Goal: Transaction & Acquisition: Purchase product/service

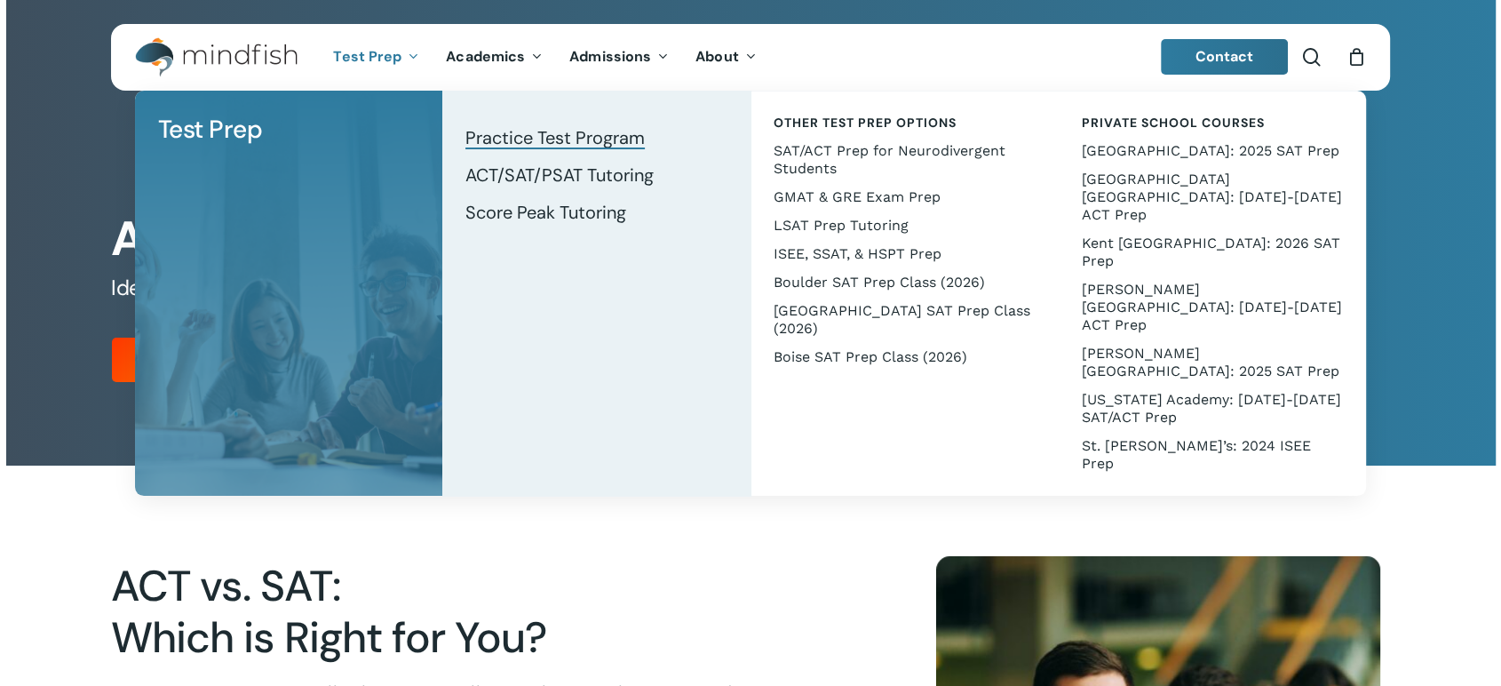
click at [370, 56] on span "Test Prep" at bounding box center [367, 56] width 68 height 19
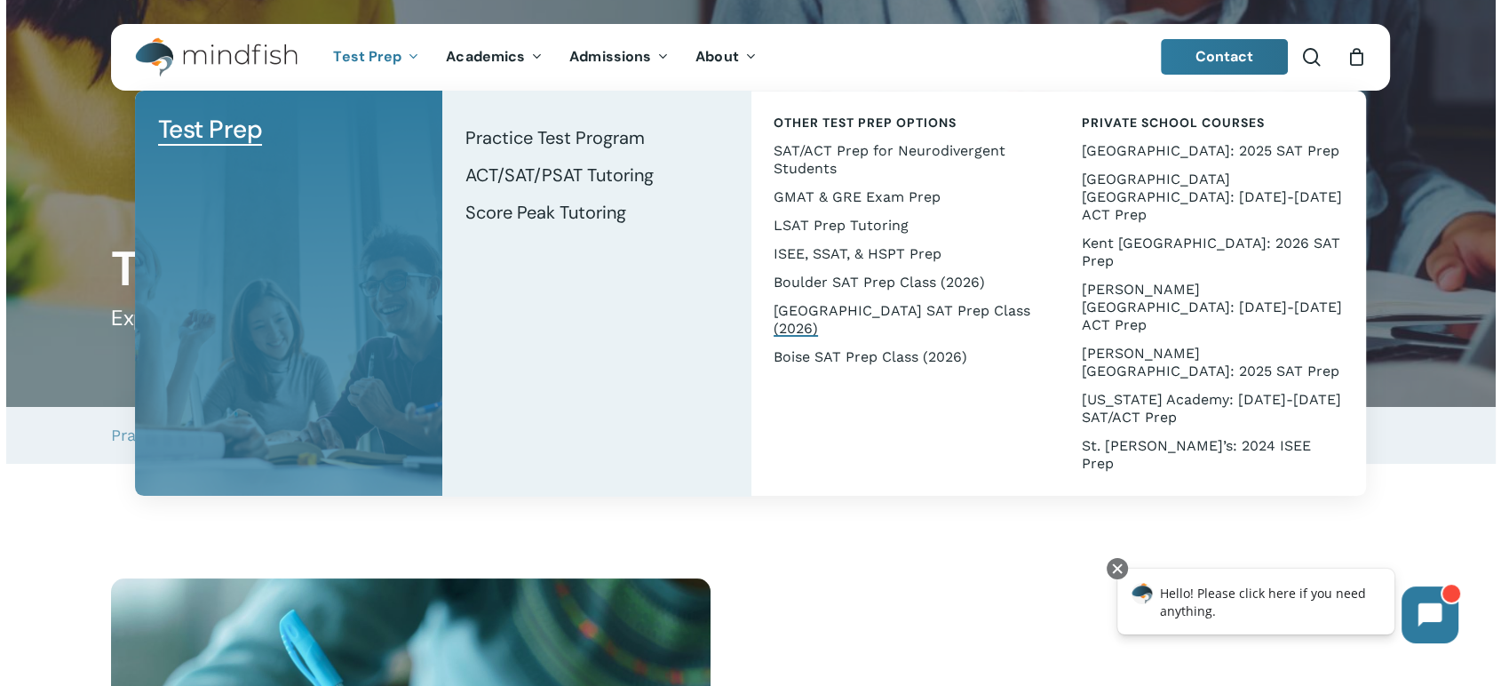
click at [788, 311] on span "[GEOGRAPHIC_DATA] SAT Prep Class (2026)" at bounding box center [901, 319] width 257 height 35
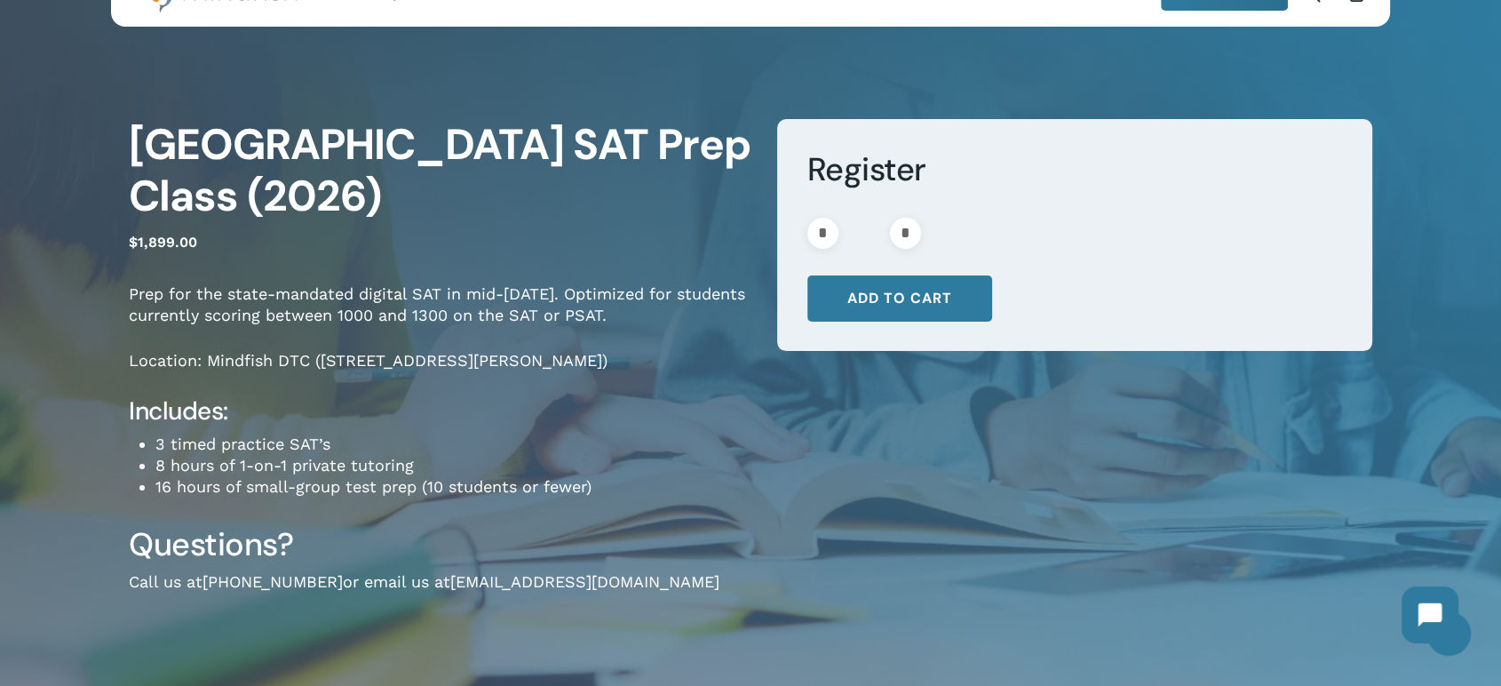
scroll to position [99, 0]
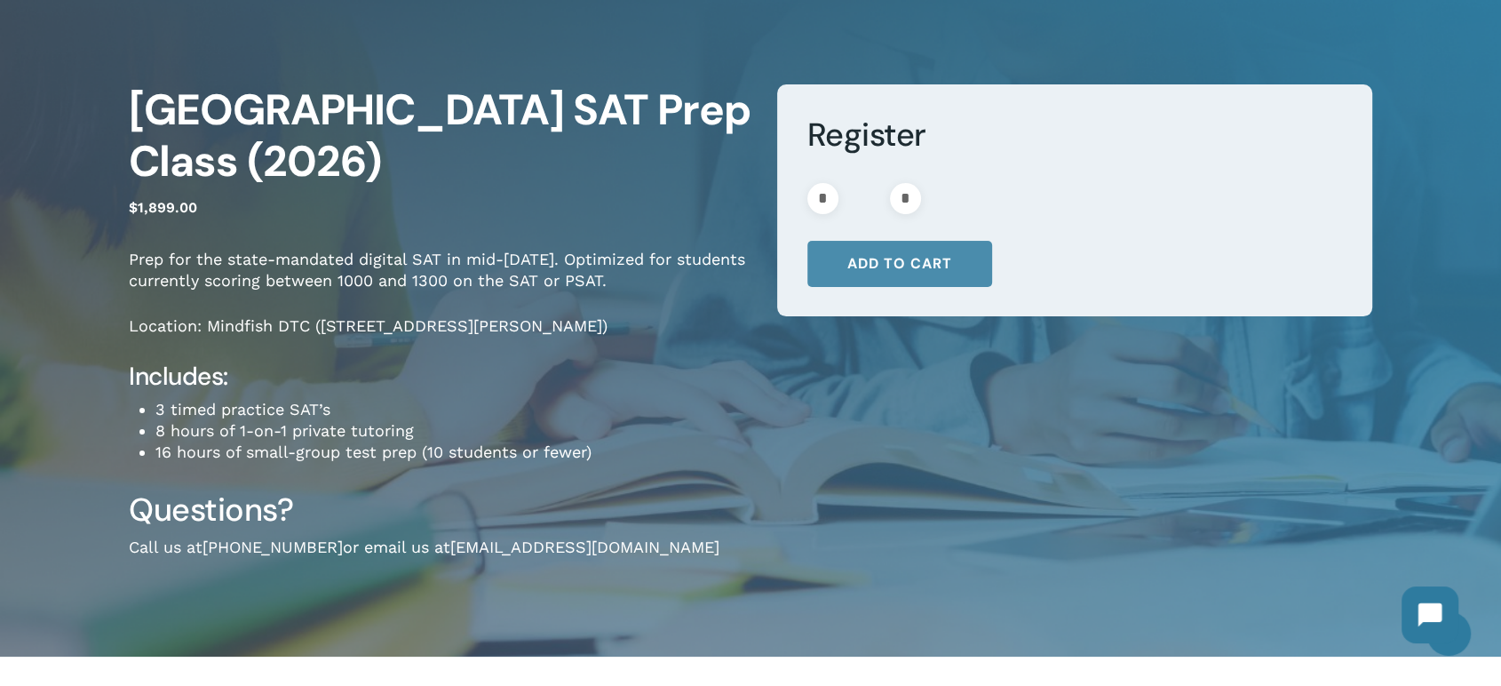
click at [959, 264] on button "Add to cart" at bounding box center [899, 264] width 185 height 46
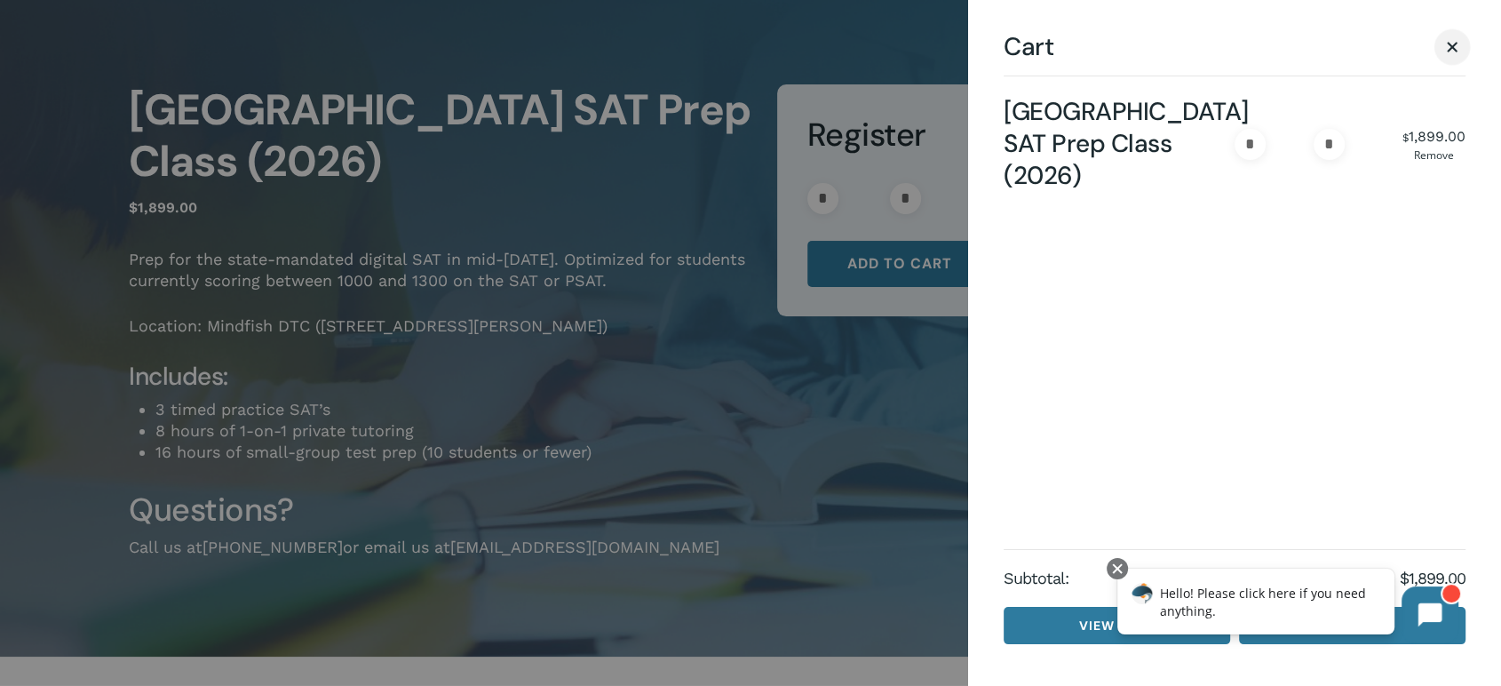
click at [1455, 50] on span "Cart" at bounding box center [1452, 47] width 11 height 11
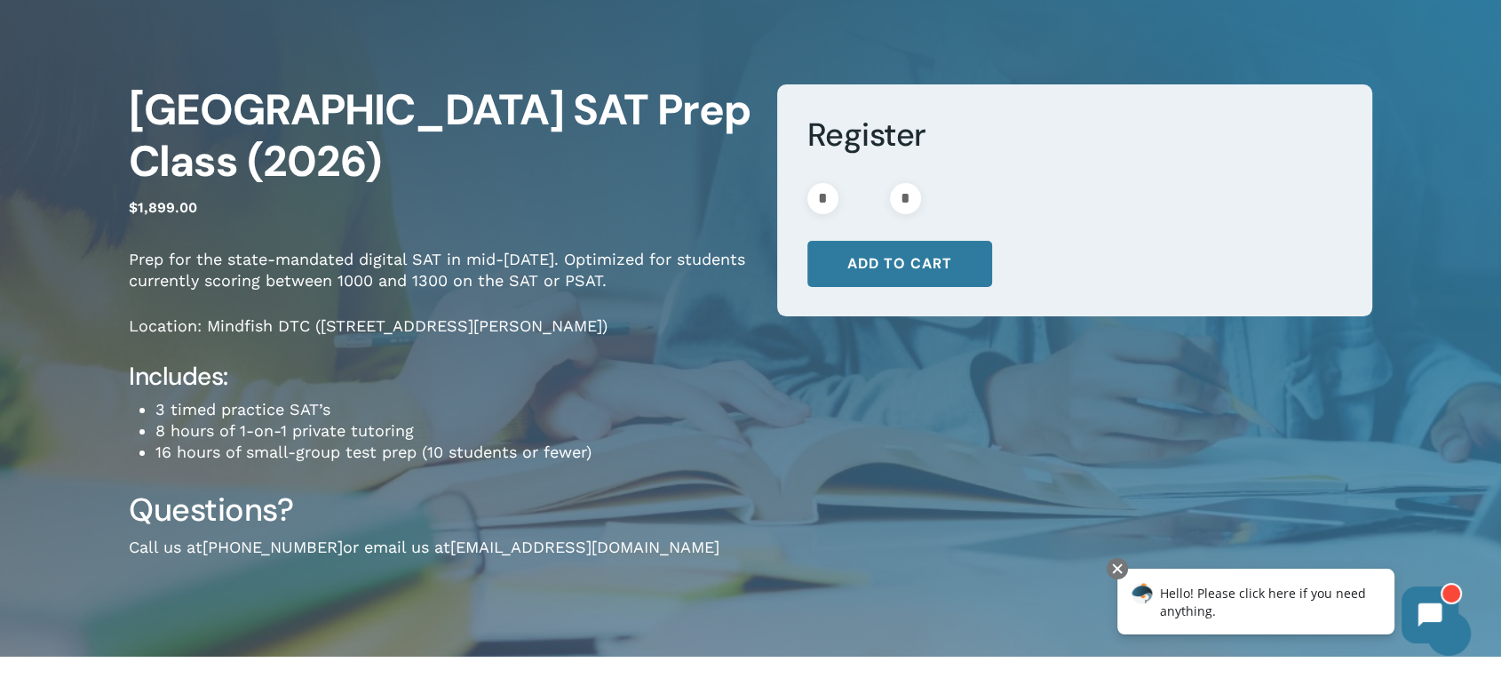
click at [1455, 49] on span "Cart" at bounding box center [1452, 46] width 18 height 13
click at [583, 415] on li "3 timed practice SAT’s" at bounding box center [452, 409] width 595 height 21
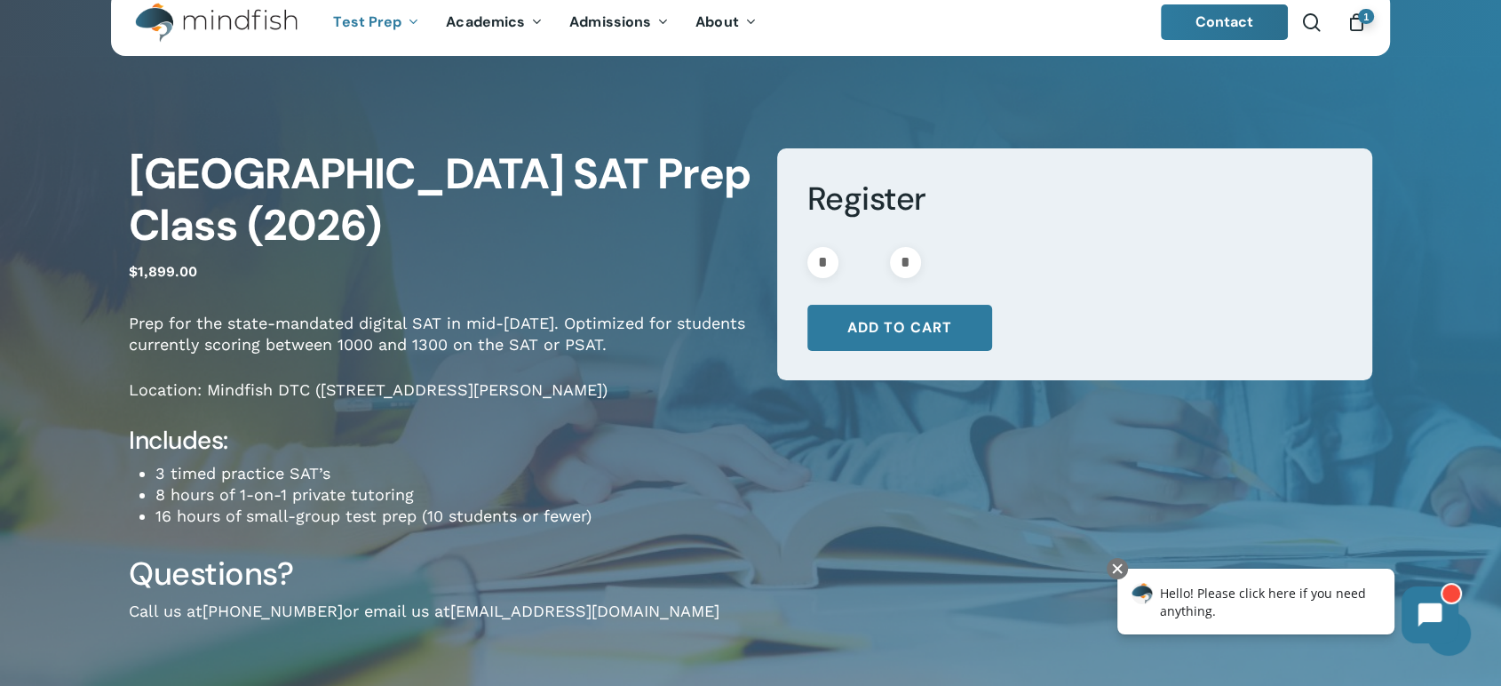
scroll to position [0, 0]
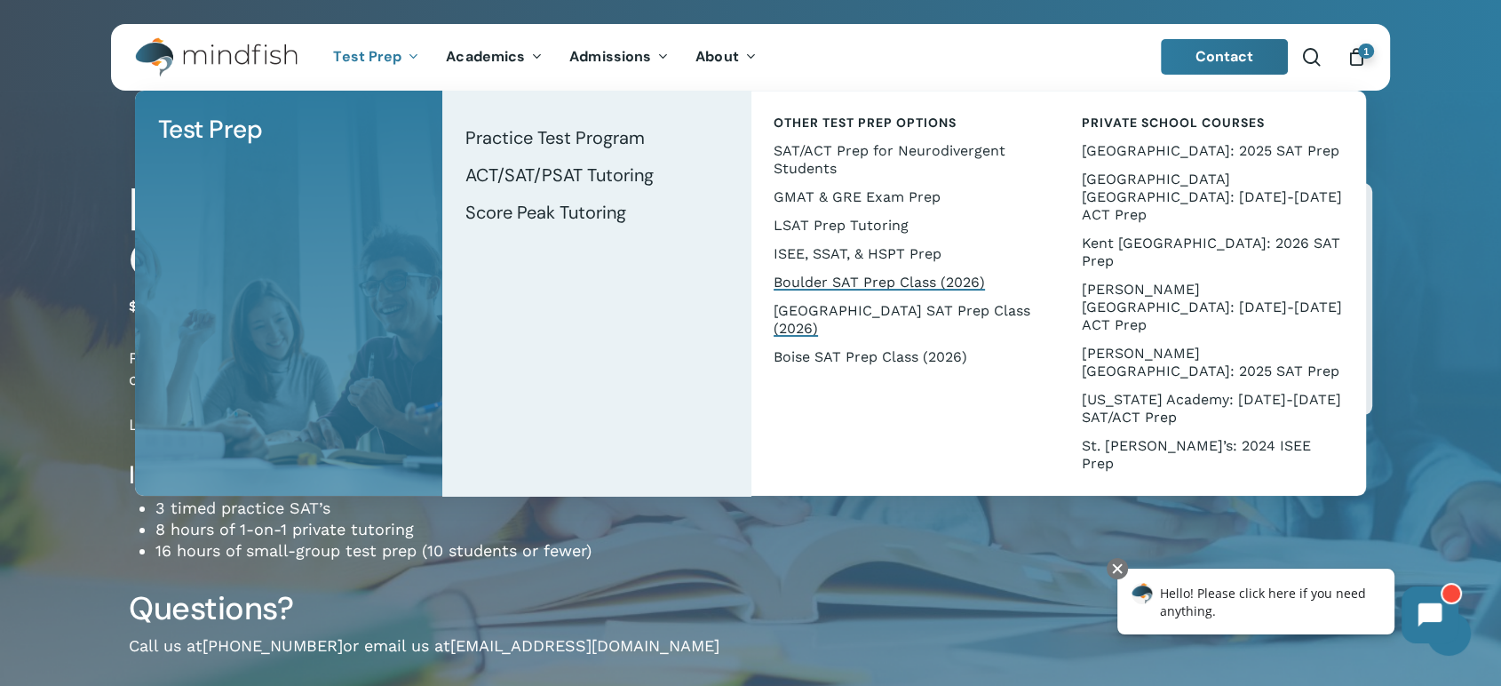
click at [861, 276] on span "Boulder SAT Prep Class (2026)" at bounding box center [878, 281] width 211 height 17
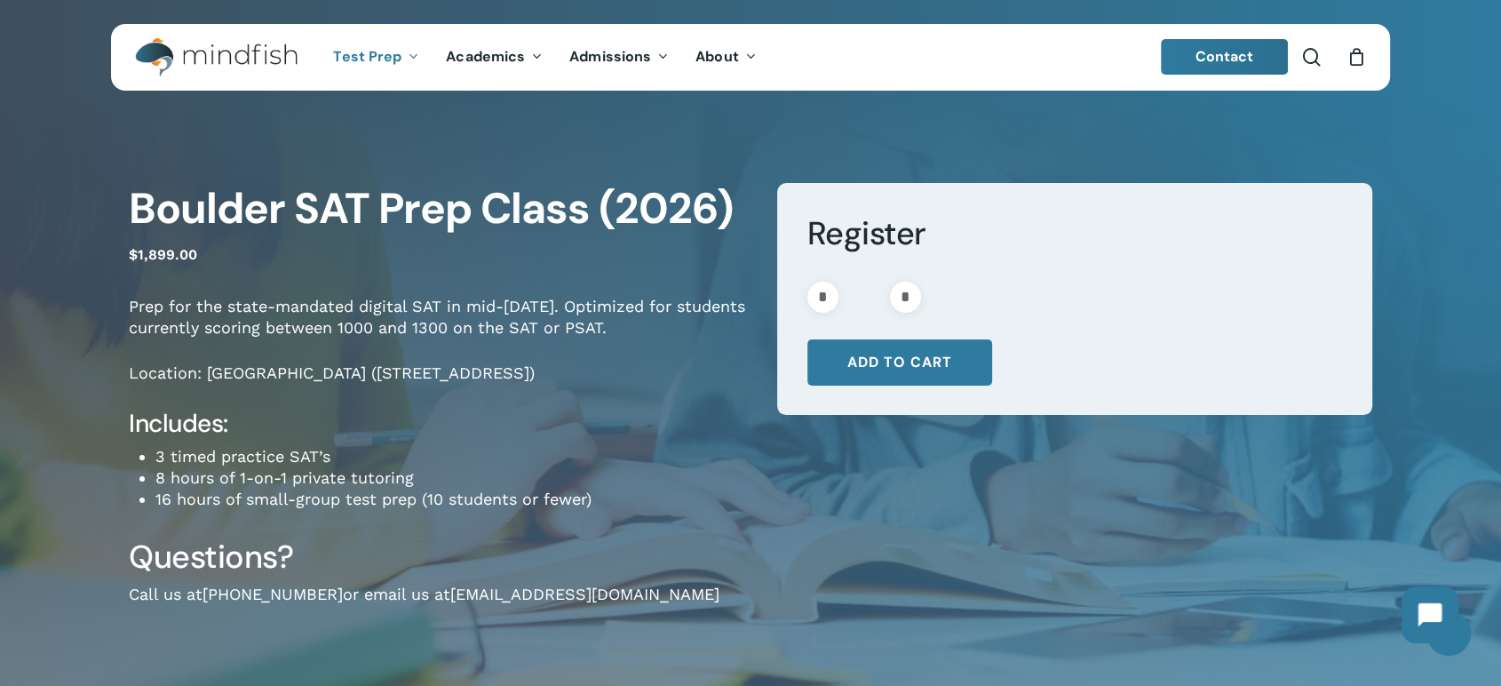
click at [643, 194] on h1 "Boulder SAT Prep Class (2026)" at bounding box center [440, 209] width 622 height 52
